Goal: Register for event/course

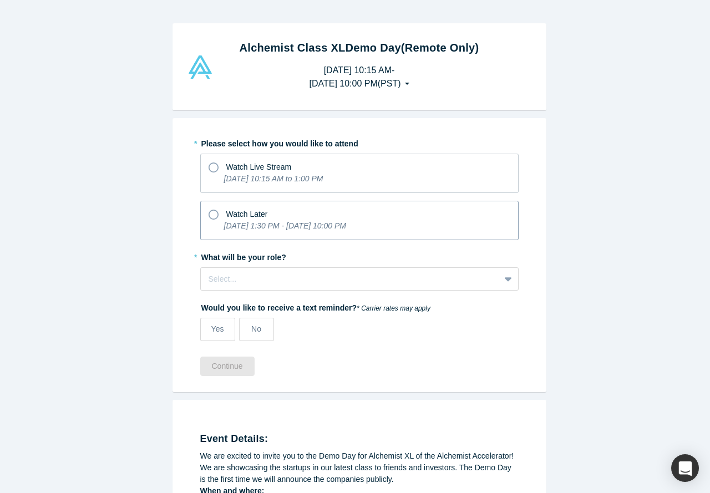
click at [266, 227] on icon "[DATE] 1:30 PM - [DATE] 10:00 PM" at bounding box center [285, 225] width 122 height 9
click at [0, 0] on input "Watch Later [DATE] 1:30 PM - [DATE] 10:00 PM" at bounding box center [0, 0] width 0 height 0
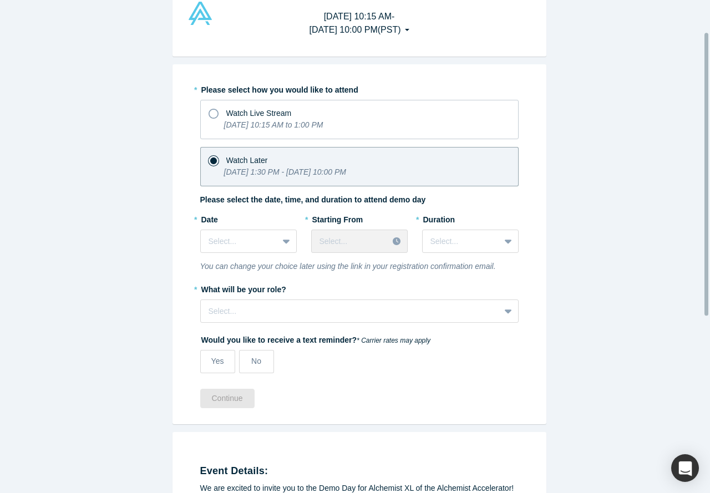
scroll to position [55, 0]
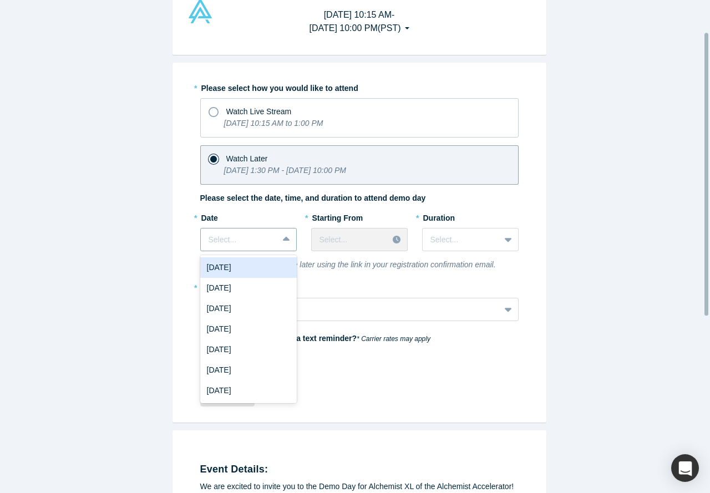
click at [279, 241] on div at bounding box center [288, 240] width 18 height 20
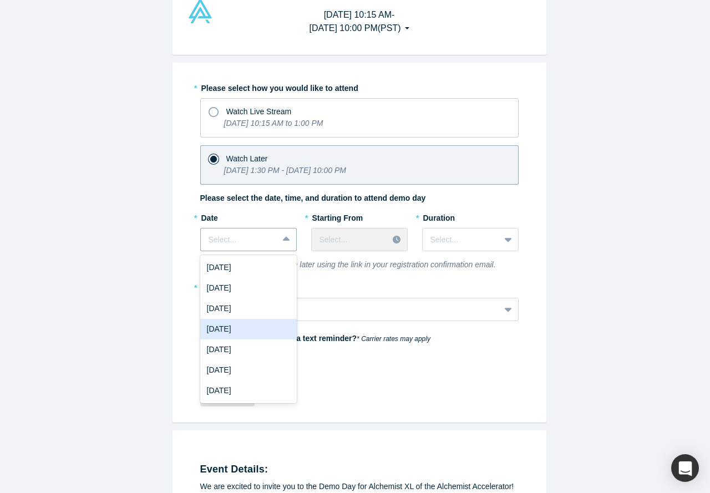
click at [253, 326] on div "[DATE]" at bounding box center [248, 329] width 97 height 21
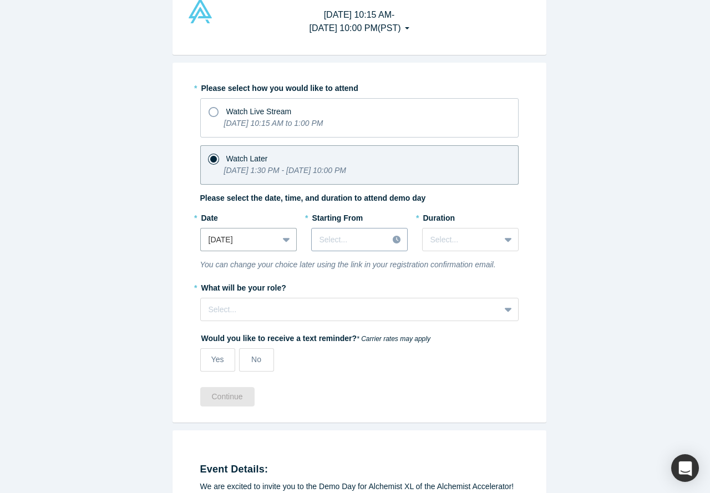
click at [374, 244] on div at bounding box center [350, 240] width 61 height 14
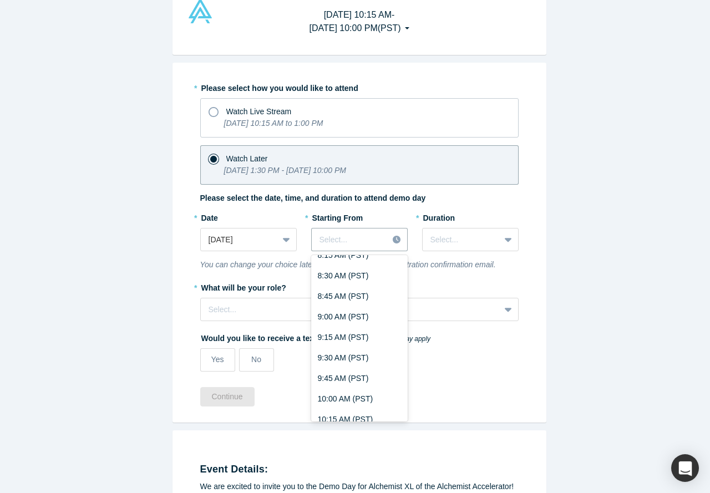
scroll to position [721, 0]
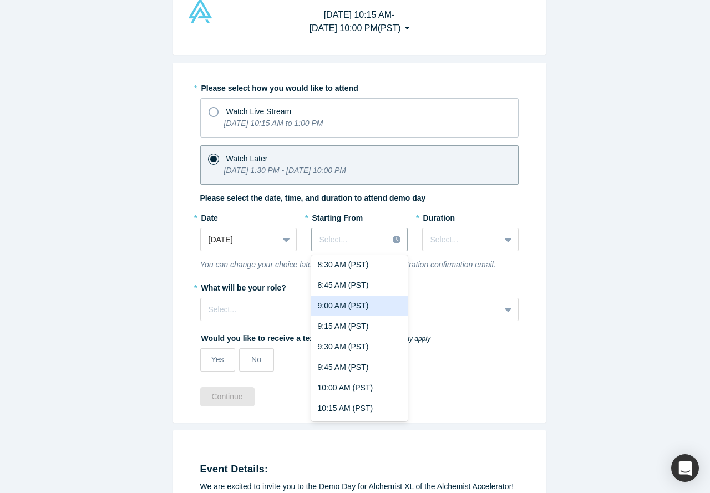
click at [358, 311] on div "9:00 AM (PST)" at bounding box center [359, 306] width 97 height 21
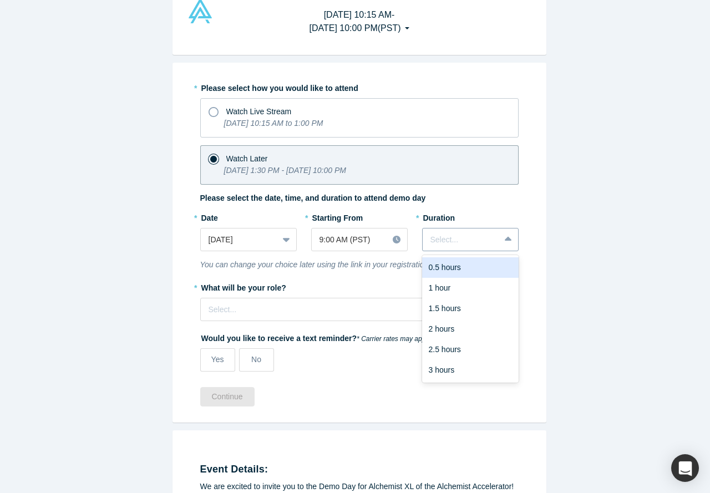
click at [469, 240] on div at bounding box center [462, 240] width 62 height 14
click at [443, 367] on div "3 hours" at bounding box center [470, 370] width 97 height 21
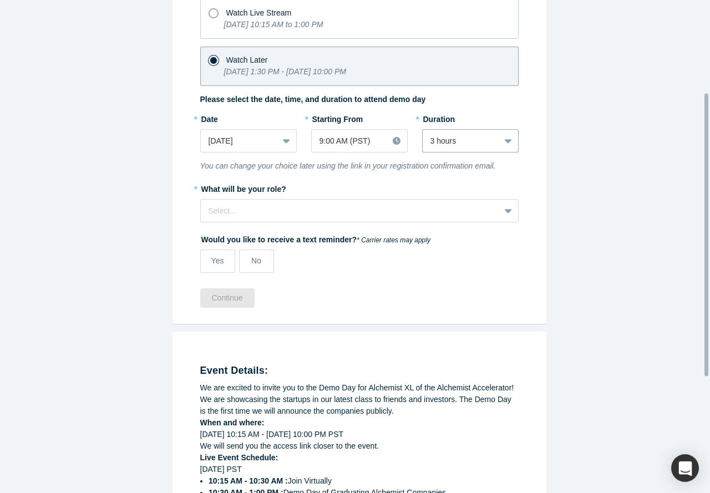
scroll to position [166, 0]
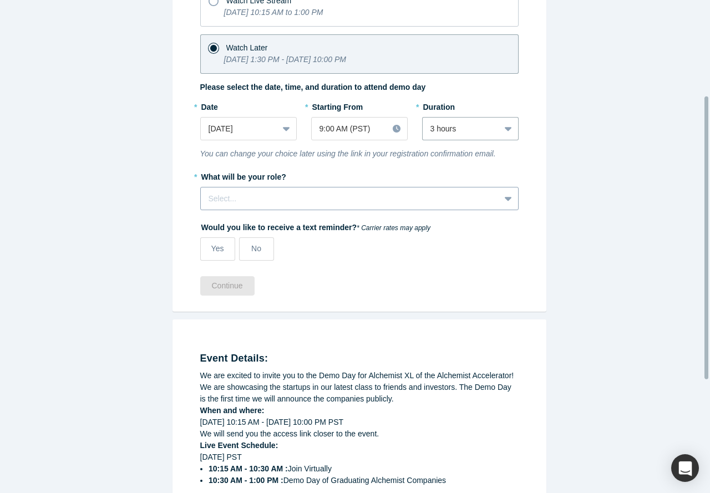
click at [267, 199] on div at bounding box center [351, 199] width 284 height 14
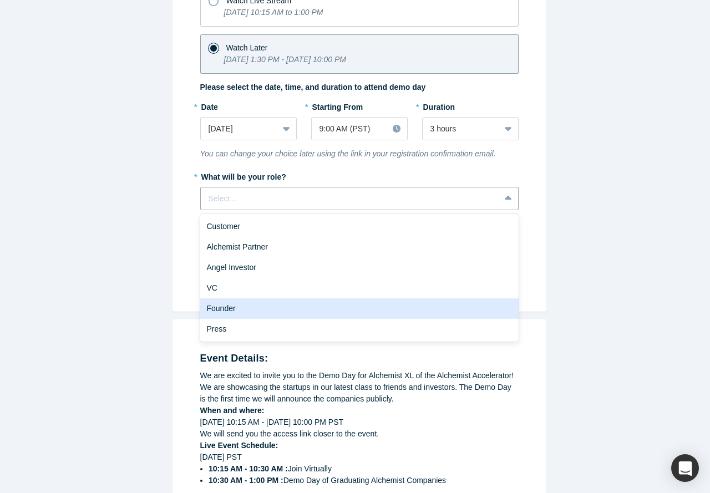
click at [249, 306] on div "Founder" at bounding box center [359, 308] width 318 height 21
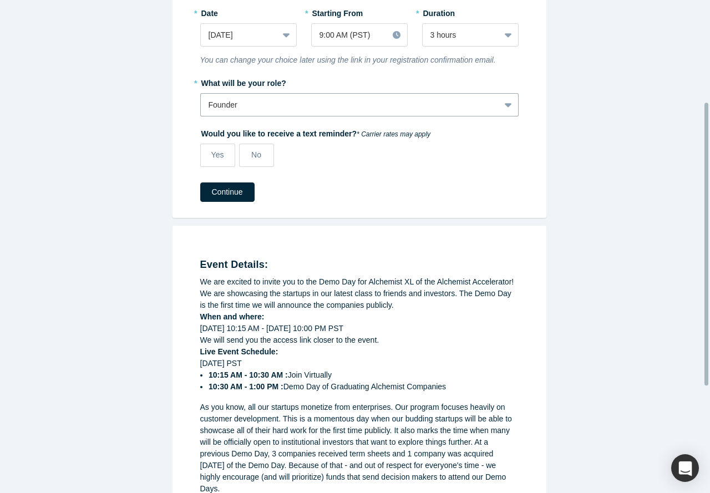
scroll to position [277, 0]
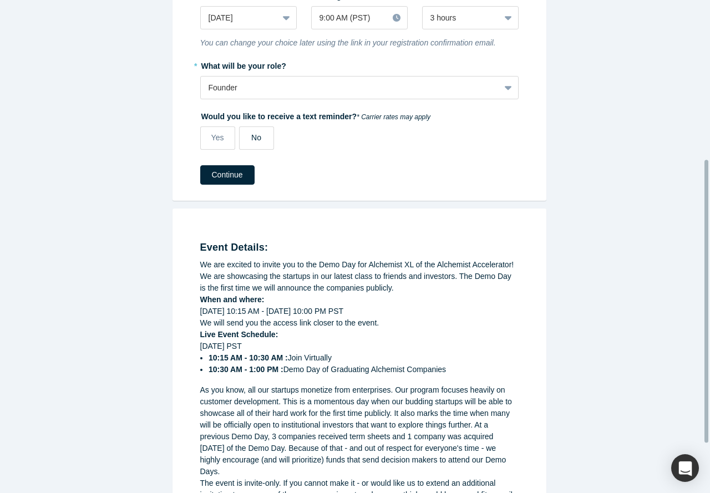
click at [252, 142] on span "No" at bounding box center [256, 137] width 10 height 9
click at [0, 0] on input "No" at bounding box center [0, 0] width 0 height 0
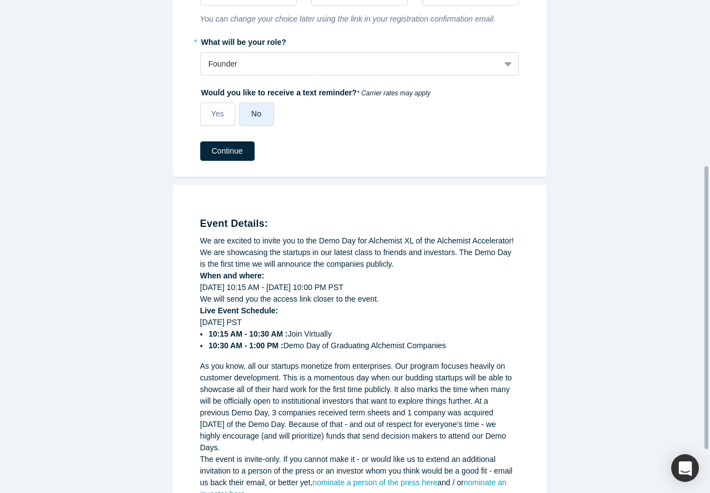
scroll to position [363, 0]
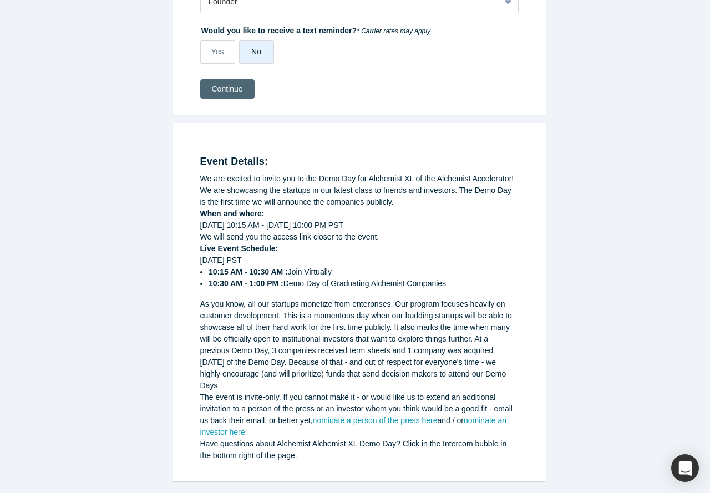
click at [215, 94] on button "Continue" at bounding box center [227, 88] width 54 height 19
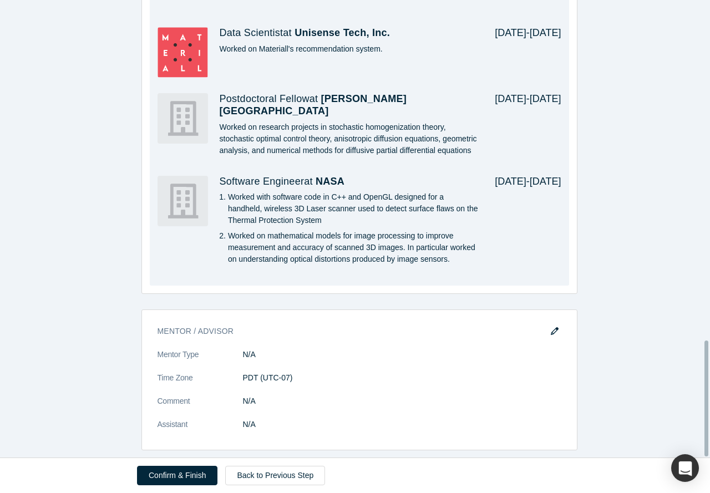
scroll to position [1344, 0]
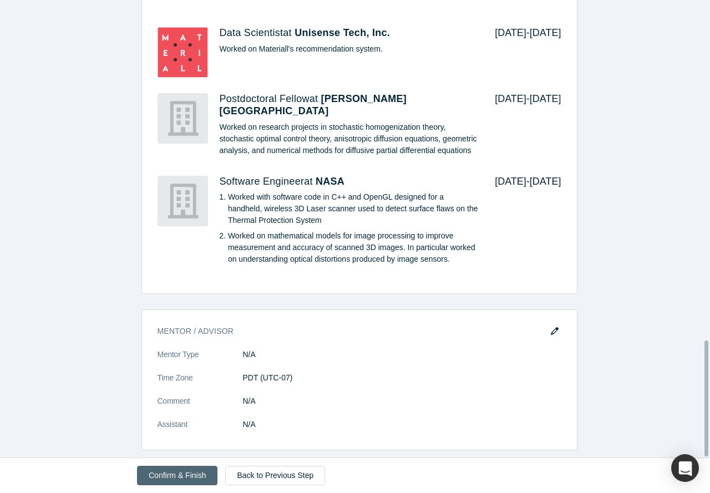
click at [181, 474] on button "Confirm & Finish" at bounding box center [177, 475] width 80 height 19
